Goal: Find specific page/section: Find specific page/section

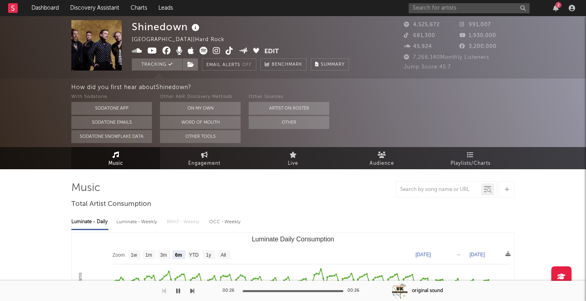
select select "6m"
type input "formato f"
click at [48, 6] on link "Dashboard" at bounding box center [45, 8] width 39 height 16
